Goal: Check status: Check status

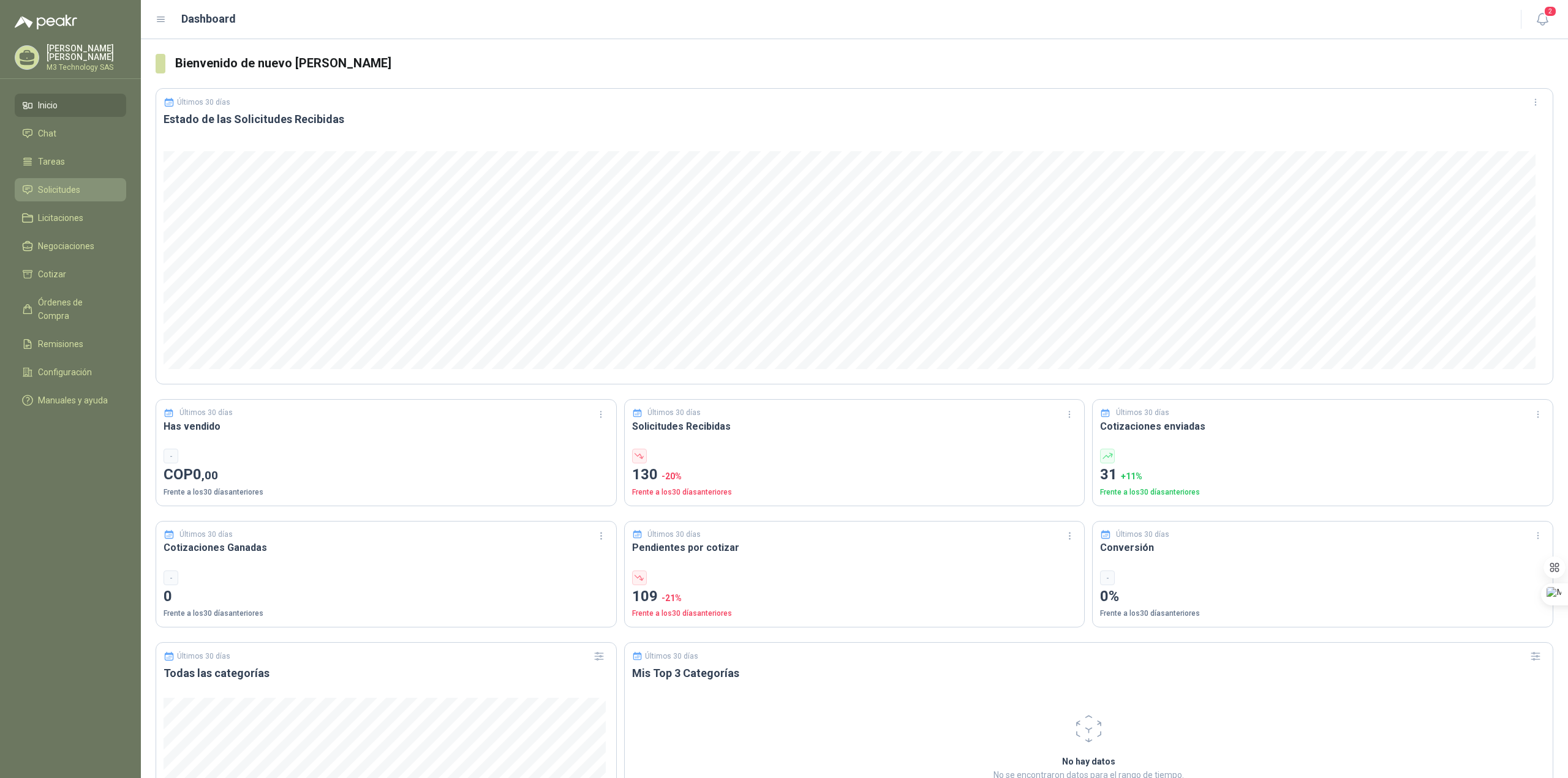
click at [64, 183] on span "Solicitudes" at bounding box center [59, 190] width 42 height 14
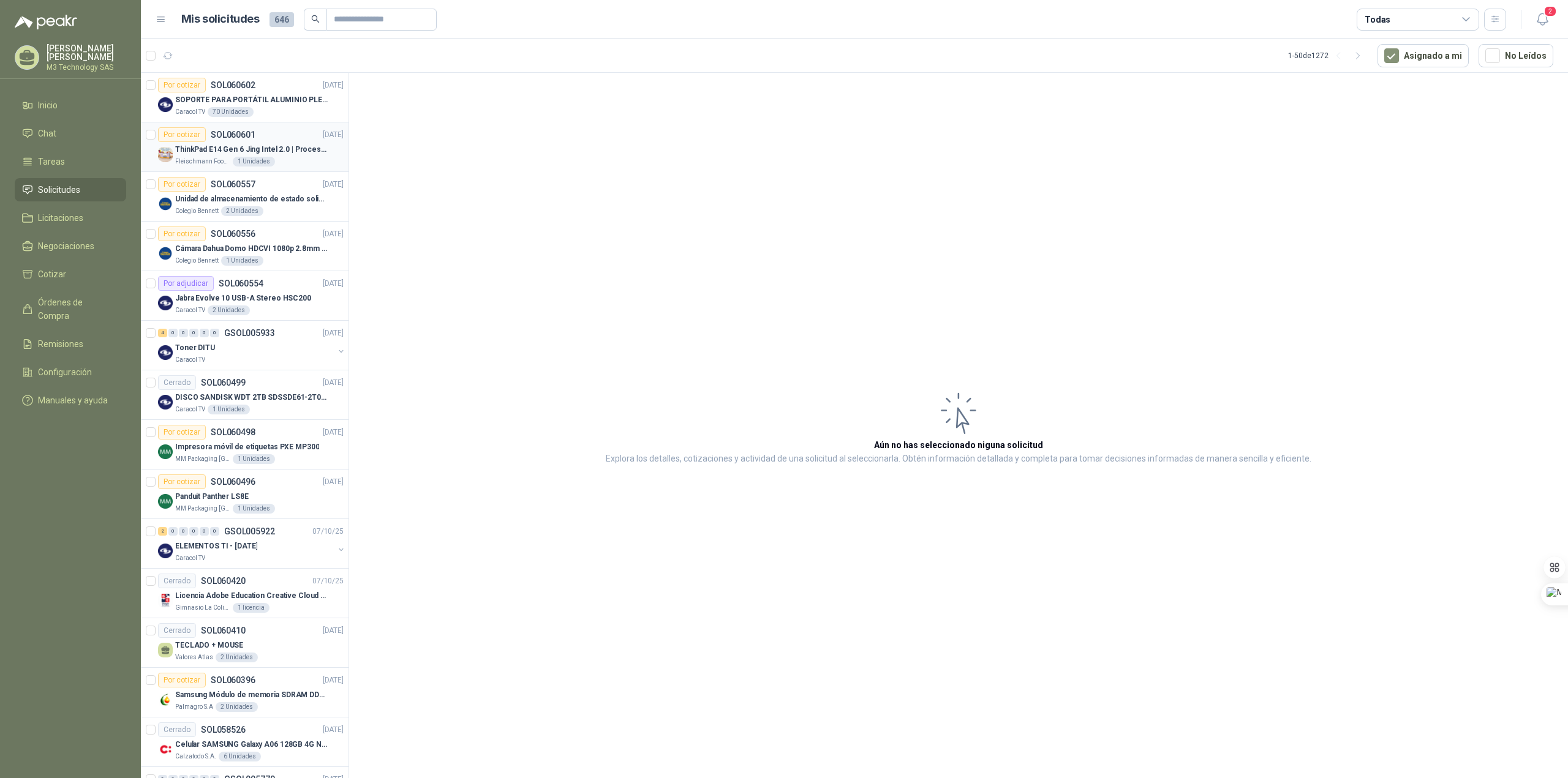
click at [213, 150] on p "ThinkPad E14 Gen 6 Jing Intel 2.0 | Procesador Intel Core Ultra 5 125U ( 12" at bounding box center [252, 149] width 153 height 12
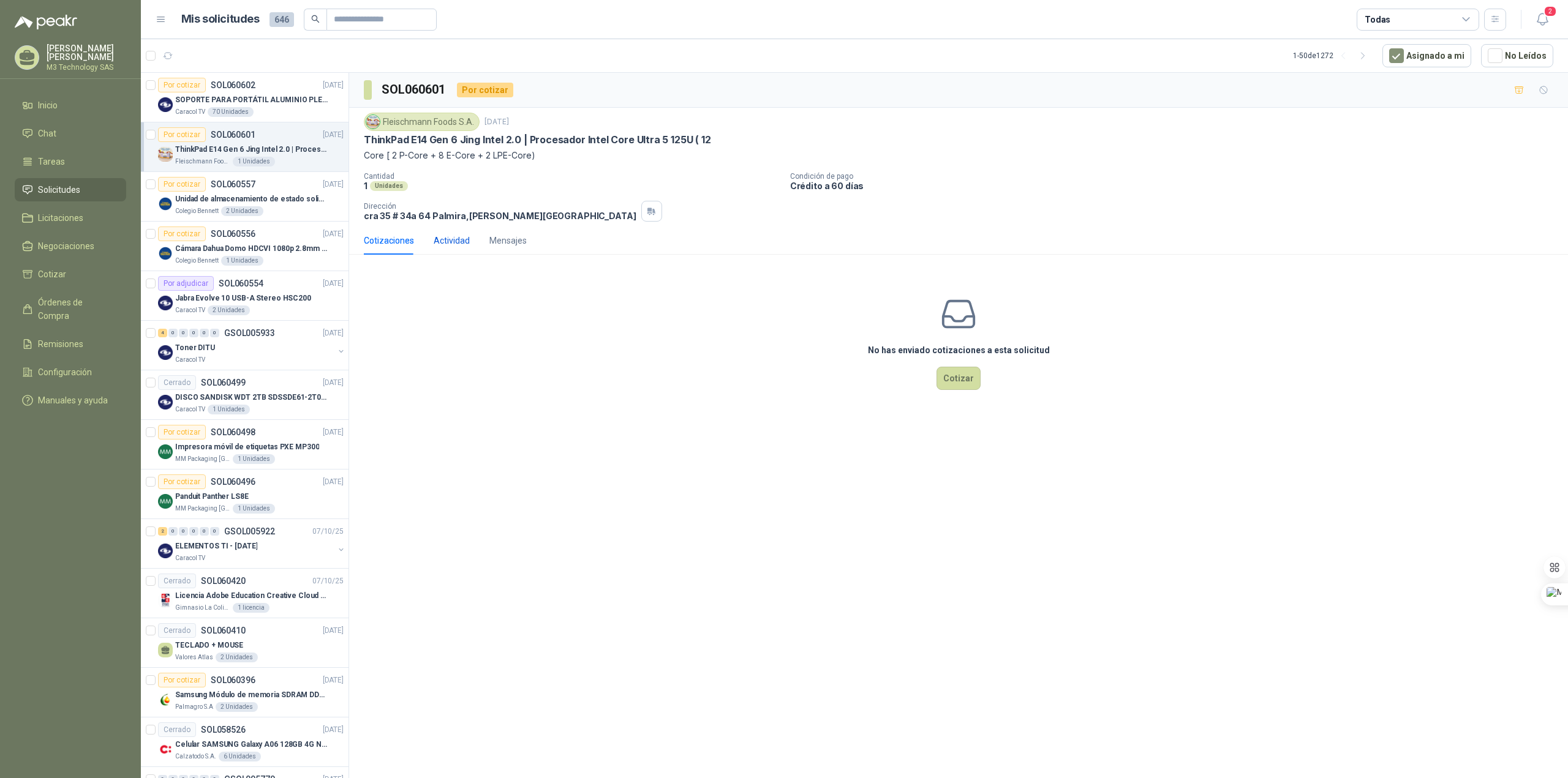
click at [456, 242] on div "Actividad" at bounding box center [451, 240] width 36 height 14
click at [505, 241] on div "Mensajes" at bounding box center [508, 240] width 38 height 14
